Goal: Navigation & Orientation: Find specific page/section

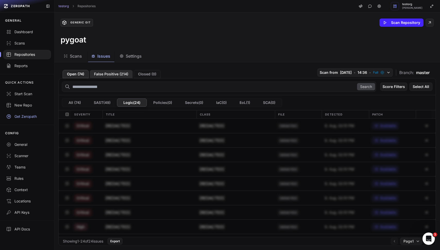
click at [119, 74] on button "False Positive ( 214 )" at bounding box center [111, 74] width 43 height 8
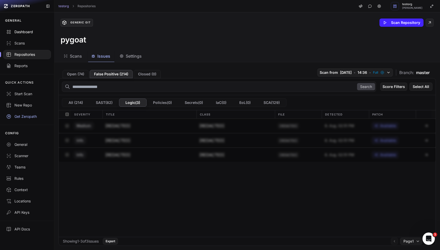
click at [29, 32] on div "Dashboard" at bounding box center [27, 31] width 42 height 5
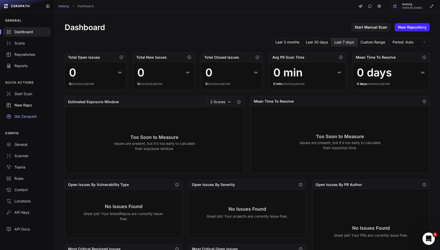
click at [20, 101] on link "New Repo" at bounding box center [27, 105] width 54 height 11
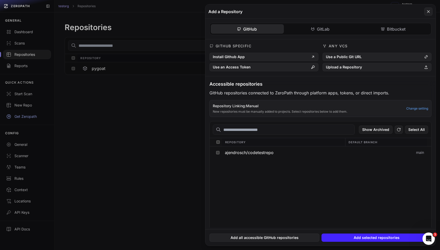
click at [23, 93] on button at bounding box center [220, 125] width 440 height 250
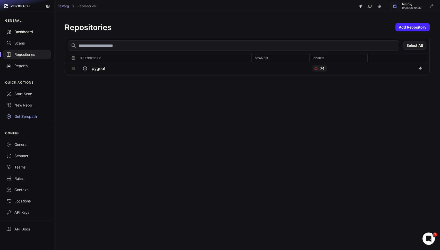
click at [30, 34] on div "Dashboard" at bounding box center [27, 31] width 42 height 5
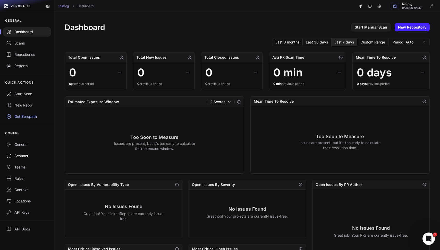
click at [15, 152] on link "Scanner" at bounding box center [27, 156] width 54 height 11
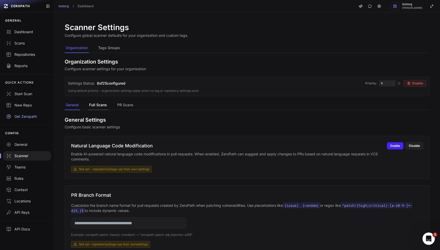
click at [101, 109] on button "Full Scans" at bounding box center [98, 106] width 20 height 10
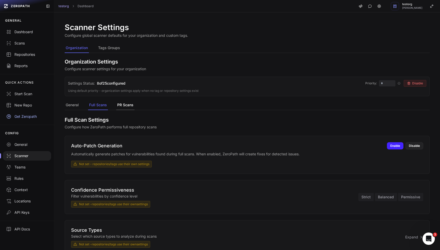
click at [122, 105] on button "PR Scans" at bounding box center [125, 106] width 18 height 10
